Goal: Task Accomplishment & Management: Manage account settings

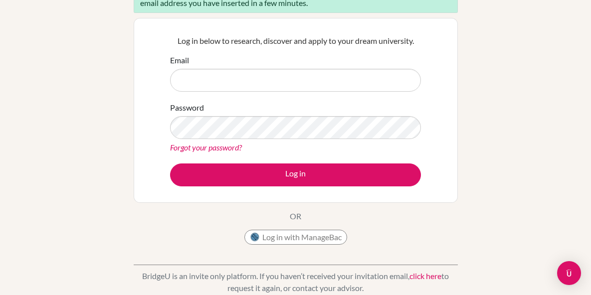
scroll to position [99, 0]
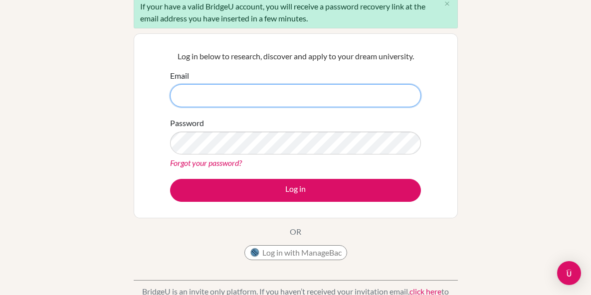
click at [311, 88] on input "Email" at bounding box center [295, 95] width 251 height 23
type input "[EMAIL_ADDRESS][DOMAIN_NAME]"
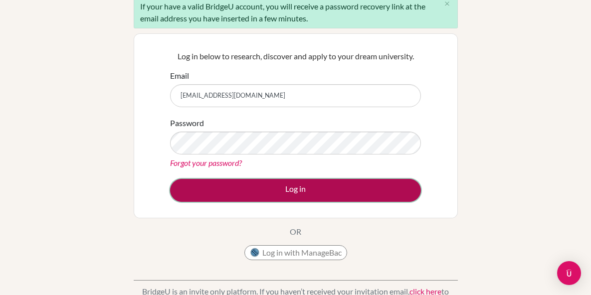
click at [321, 192] on button "Log in" at bounding box center [295, 190] width 251 height 23
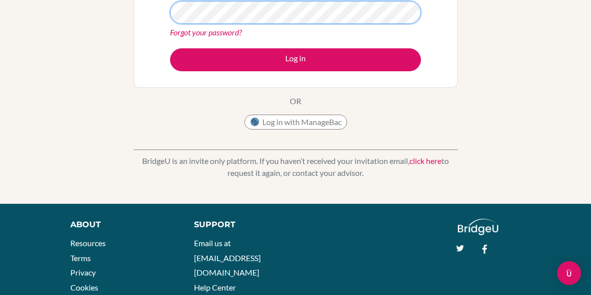
scroll to position [236, 0]
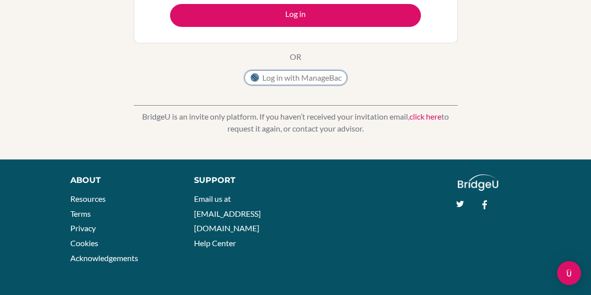
click at [267, 76] on button "Log in with ManageBac" at bounding box center [295, 77] width 103 height 15
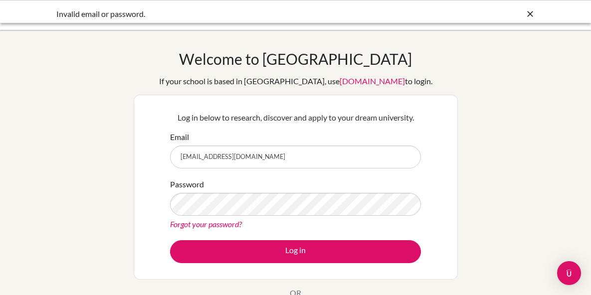
scroll to position [80, 0]
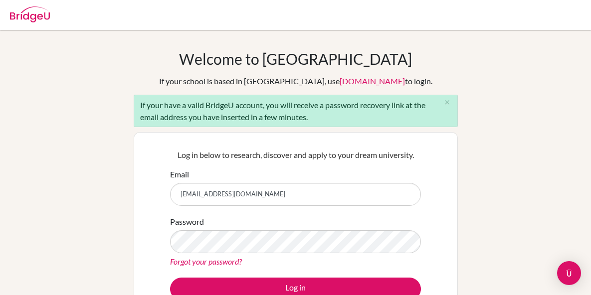
scroll to position [94, 0]
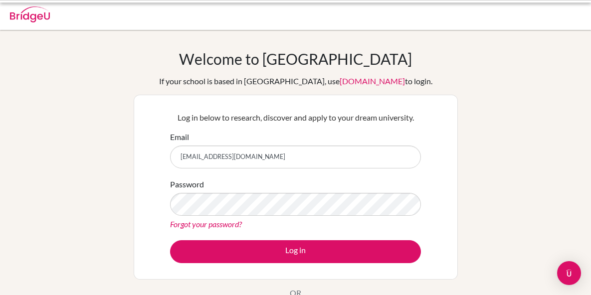
scroll to position [29, 0]
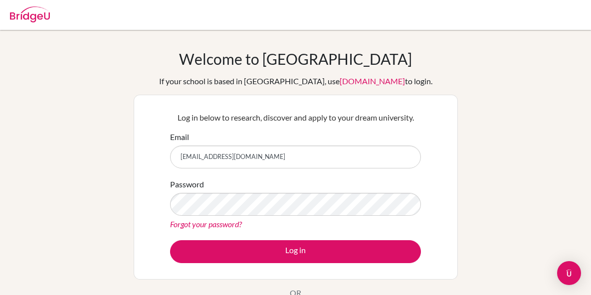
scroll to position [0, 0]
type input "aq0501@lafloresta.edu.sv"
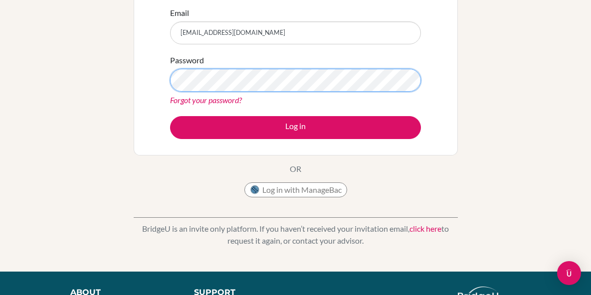
scroll to position [126, 0]
